Goal: Information Seeking & Learning: Learn about a topic

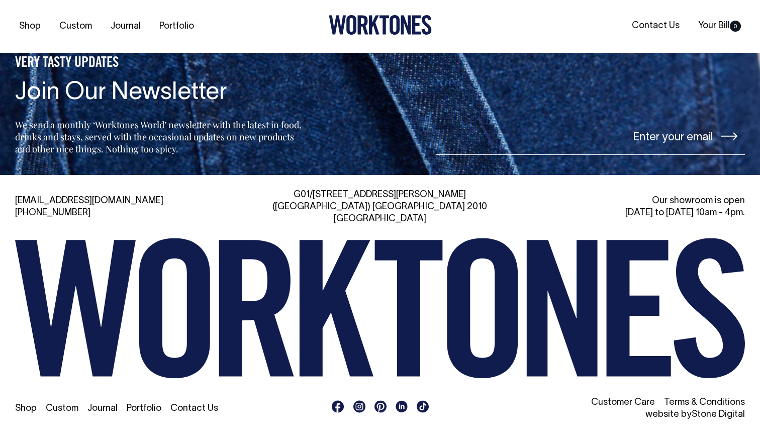
scroll to position [2301, 0]
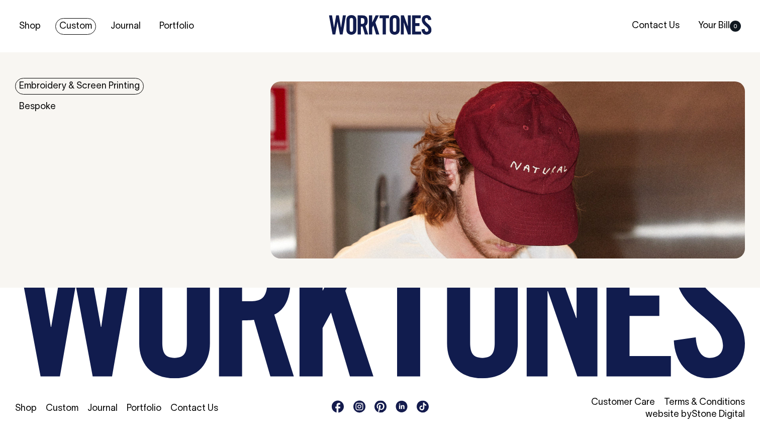
click at [124, 83] on link "Embroidery & Screen Printing" at bounding box center [79, 86] width 129 height 17
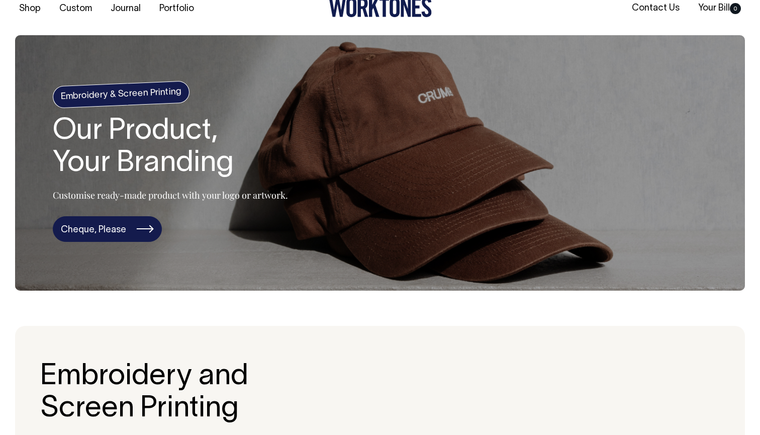
click at [132, 237] on link "Cheque, Please" at bounding box center [107, 229] width 109 height 26
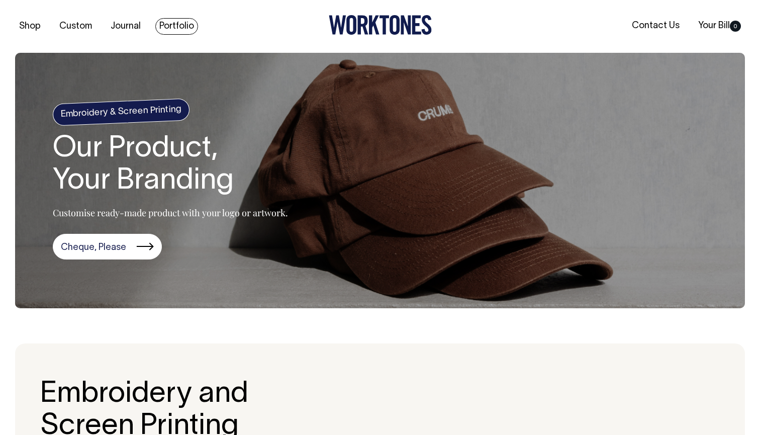
click at [173, 27] on link "Portfolio" at bounding box center [176, 26] width 43 height 17
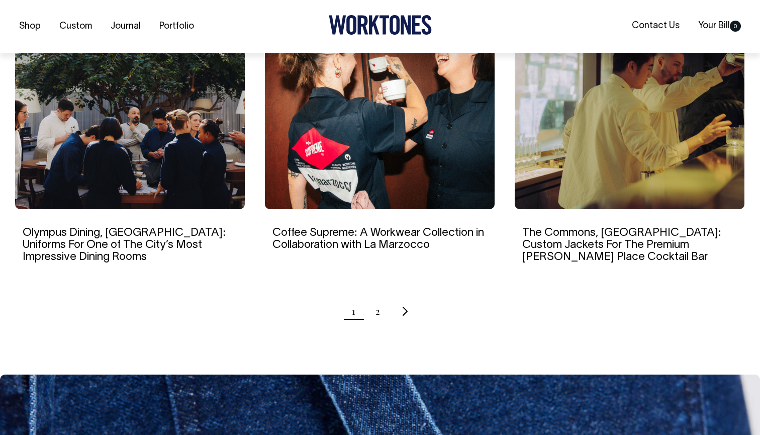
click at [375, 299] on ul "1 2" at bounding box center [380, 311] width 730 height 25
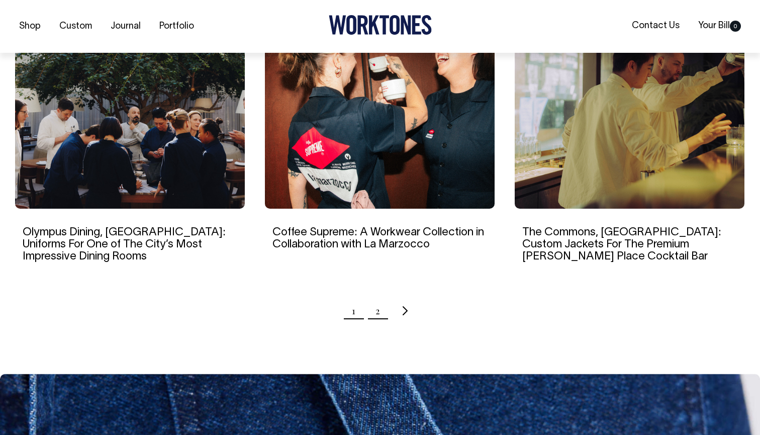
click at [378, 298] on link "2" at bounding box center [378, 310] width 5 height 25
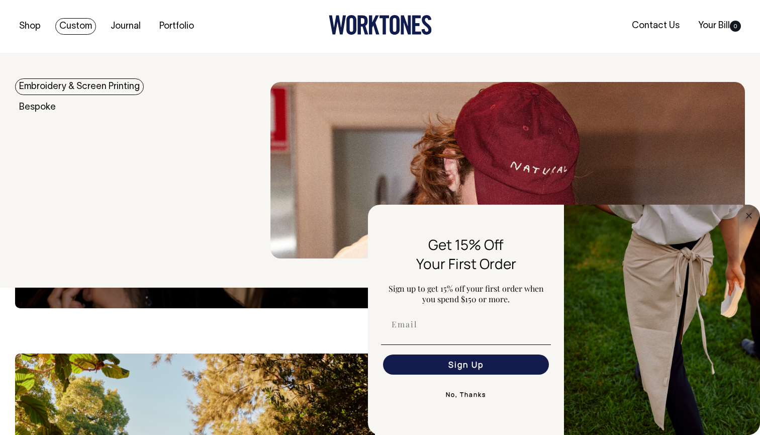
click at [80, 84] on link "Embroidery & Screen Printing" at bounding box center [79, 86] width 129 height 17
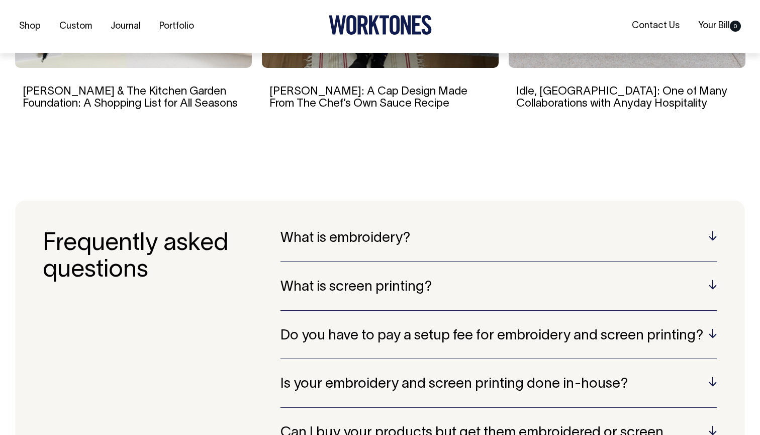
scroll to position [1848, 0]
